Goal: Navigation & Orientation: Find specific page/section

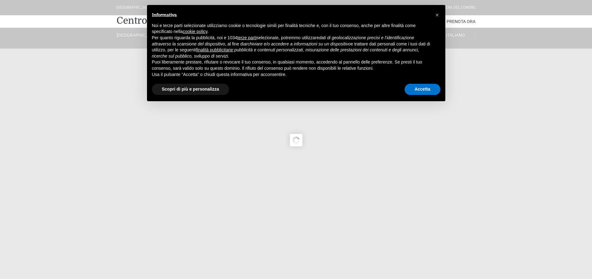
type input "23/08/2025"
type input "24/08/2025"
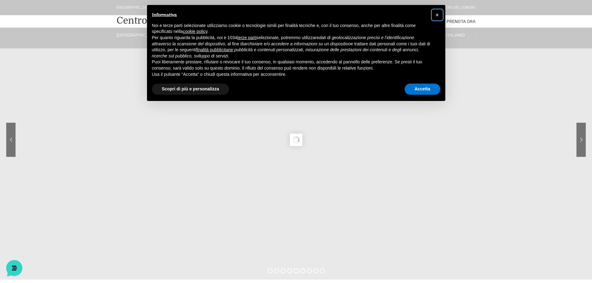
click at [439, 16] on span "×" at bounding box center [438, 15] width 4 height 7
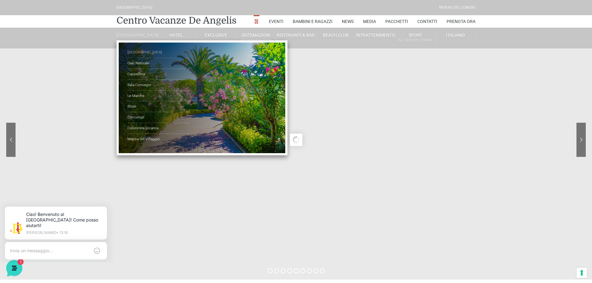
click at [140, 56] on link "[GEOGRAPHIC_DATA]" at bounding box center [158, 52] width 62 height 11
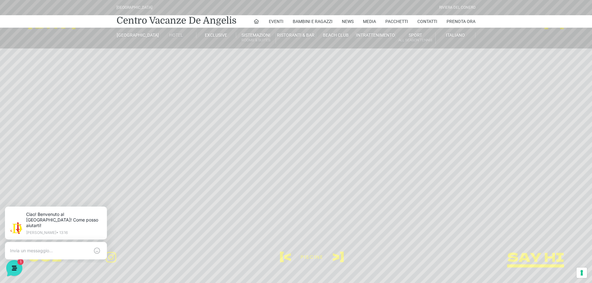
click at [174, 36] on link "Hotel" at bounding box center [176, 35] width 40 height 6
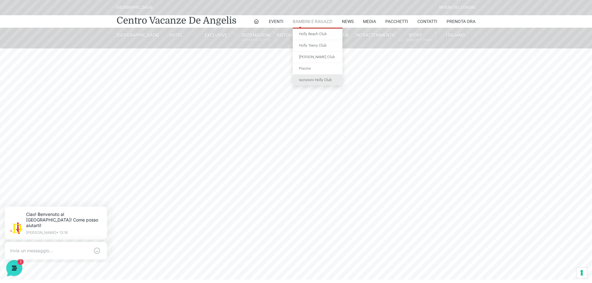
click at [319, 78] on link "Iscrizioni Holly Club" at bounding box center [318, 80] width 50 height 11
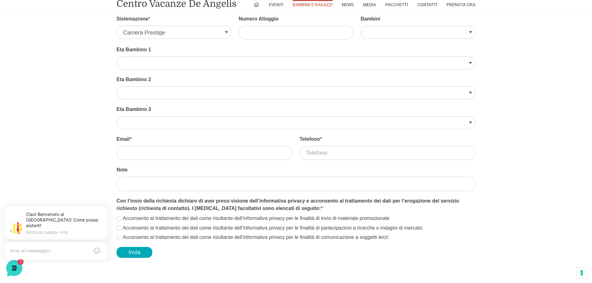
scroll to position [342, 0]
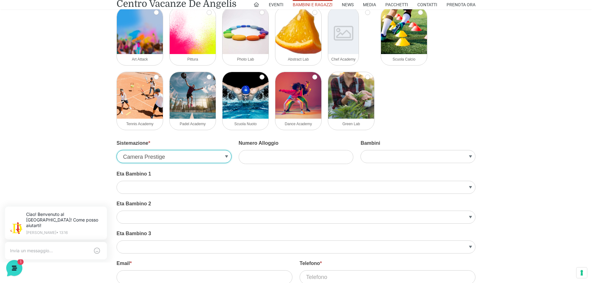
click at [188, 153] on select "Camera Prestige Suite Prestige Villa Trilocale Deluxe Villa Bilocale Deluxe Vil…" at bounding box center [174, 156] width 115 height 13
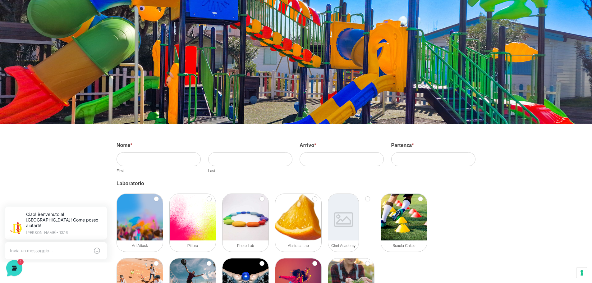
scroll to position [0, 0]
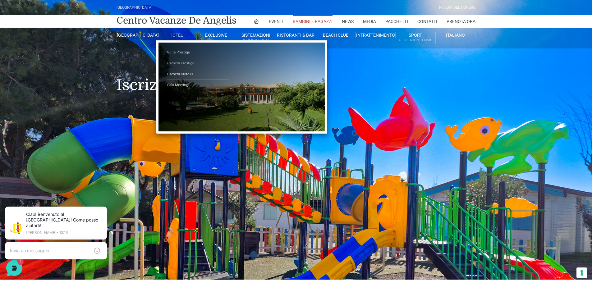
click at [178, 62] on link "Camera Prestige" at bounding box center [198, 63] width 62 height 11
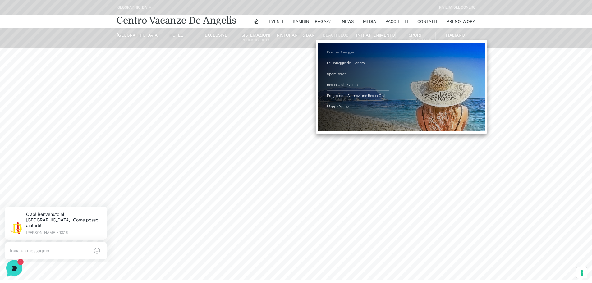
click at [338, 54] on link "Piscina Spiaggia" at bounding box center [358, 52] width 62 height 11
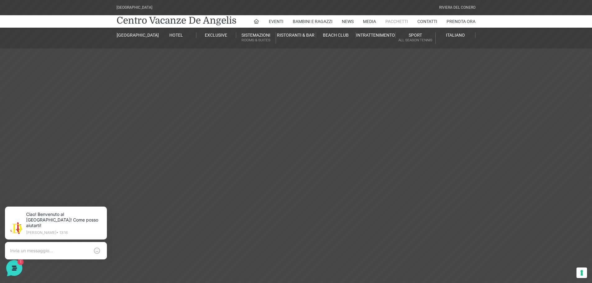
click at [398, 19] on link "Pacchetti" at bounding box center [396, 21] width 23 height 12
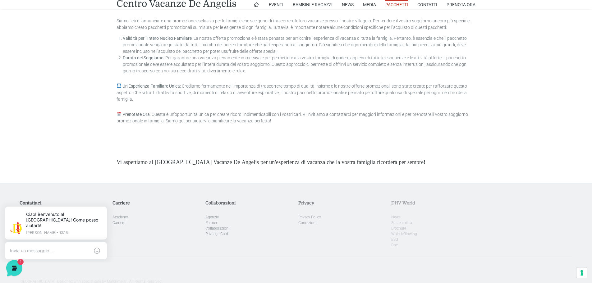
scroll to position [1430, 0]
